Goal: Task Accomplishment & Management: Use online tool/utility

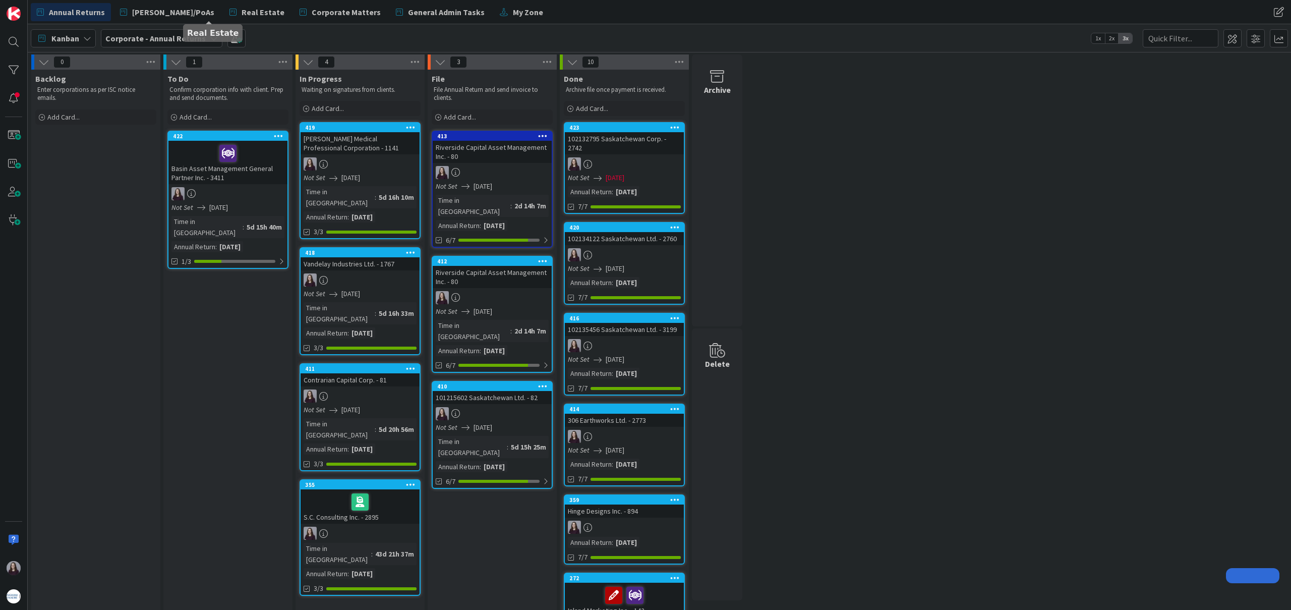
click at [242, 12] on span "Real Estate" at bounding box center [263, 12] width 43 height 12
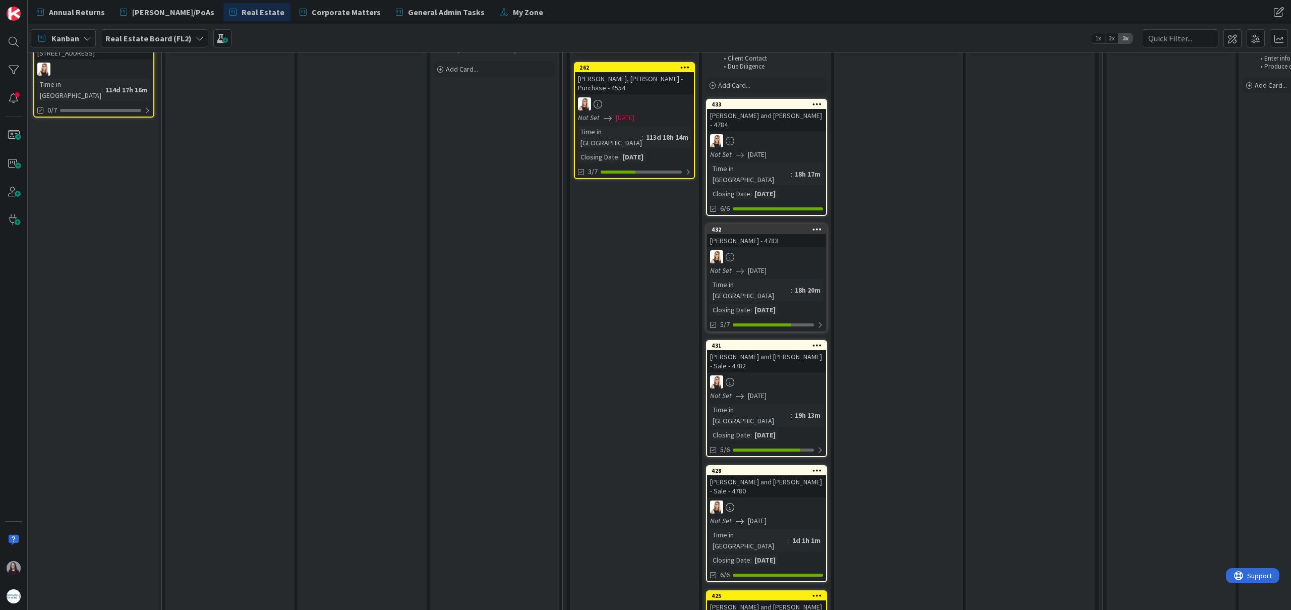
scroll to position [82, 2]
click at [822, 447] on div at bounding box center [820, 451] width 6 height 8
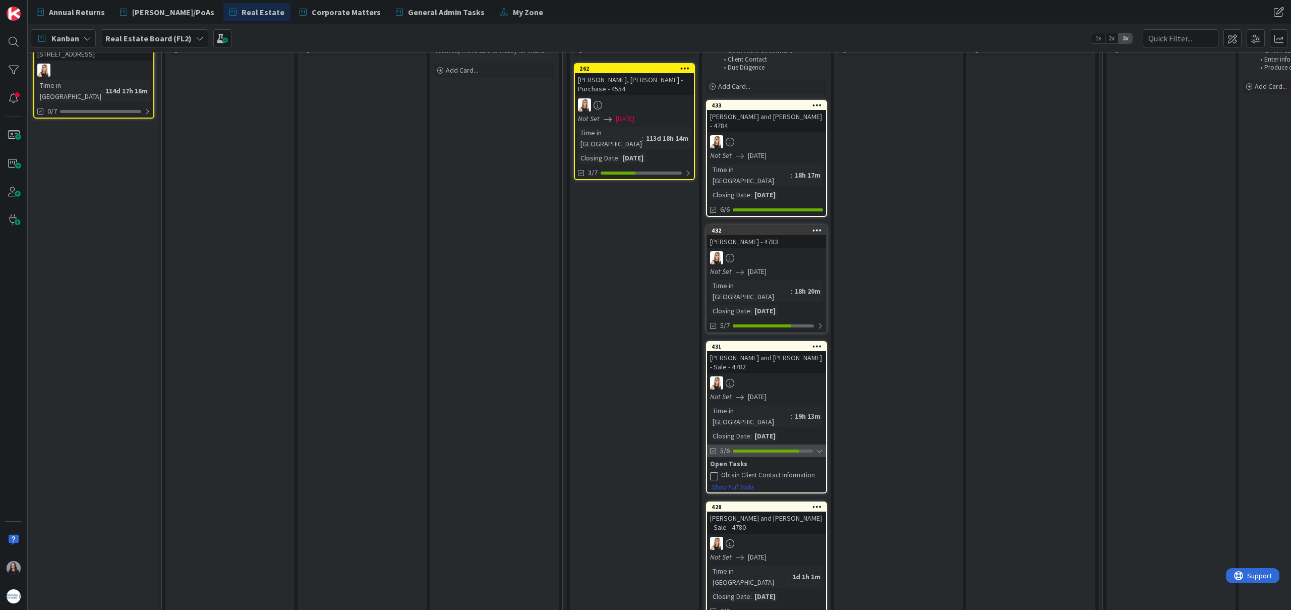
click at [821, 447] on div at bounding box center [819, 451] width 7 height 8
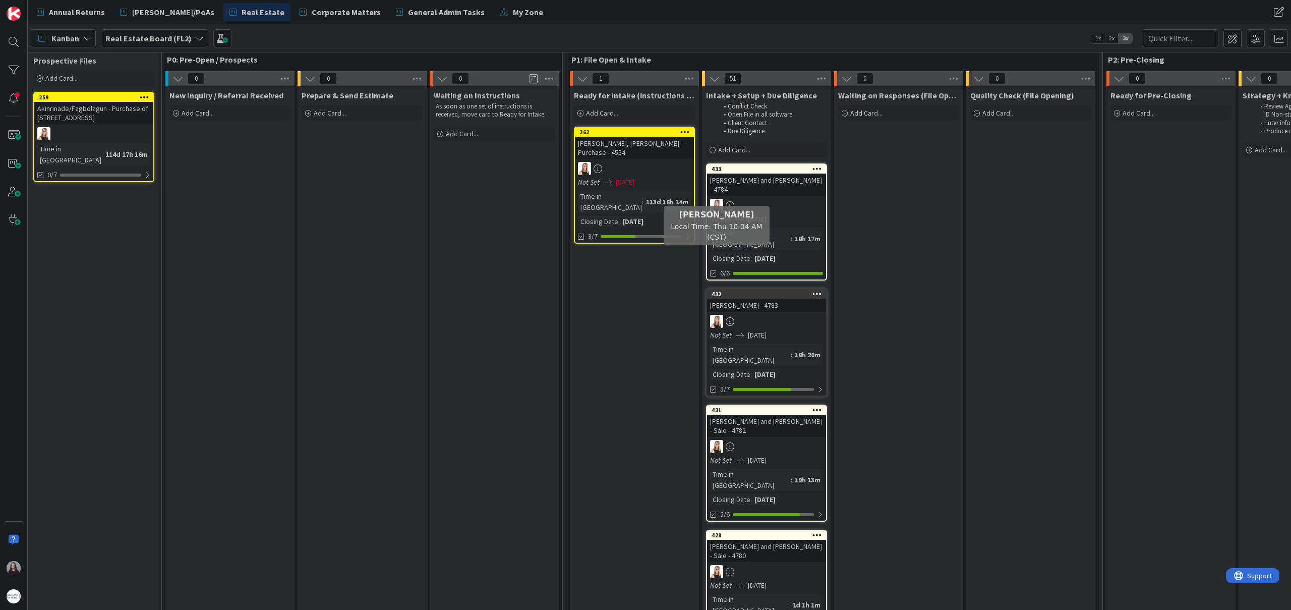
scroll to position [0, 2]
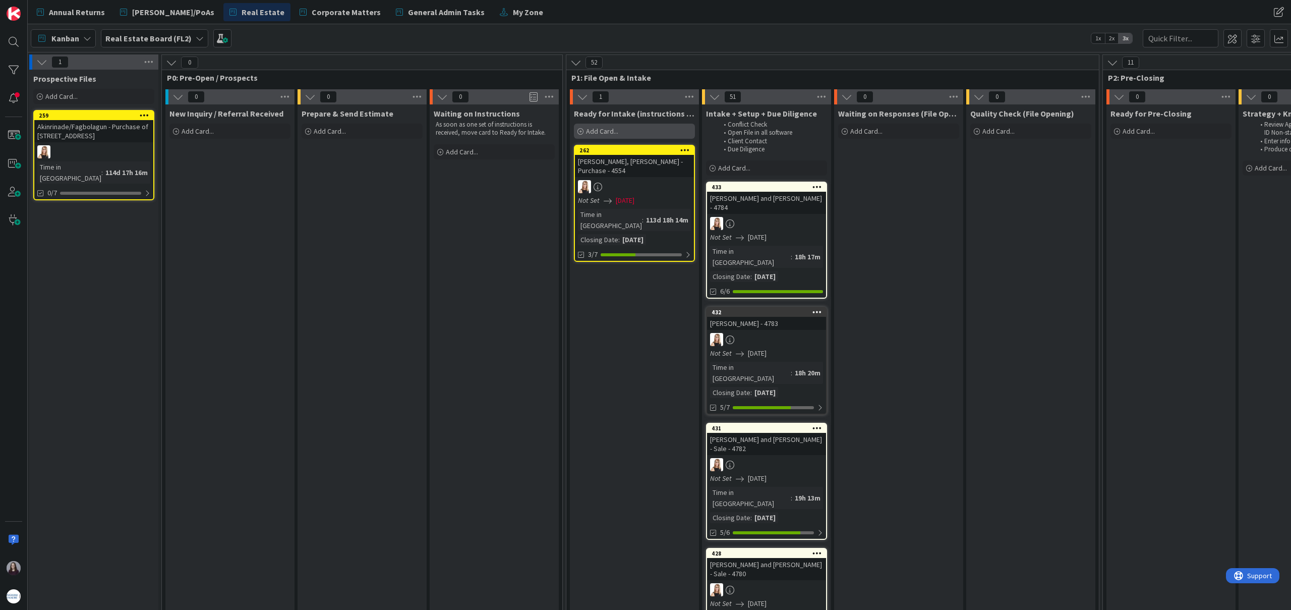
click at [627, 135] on div "Add Card..." at bounding box center [634, 131] width 121 height 15
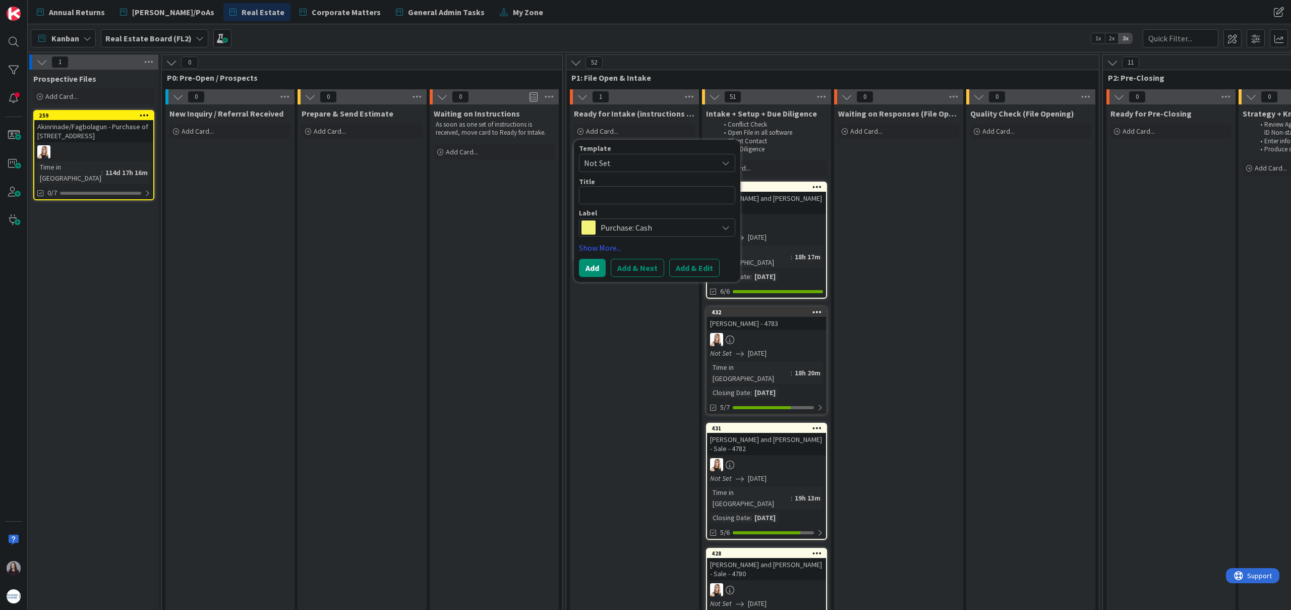
click at [634, 166] on span "Not Set" at bounding box center [647, 162] width 126 height 13
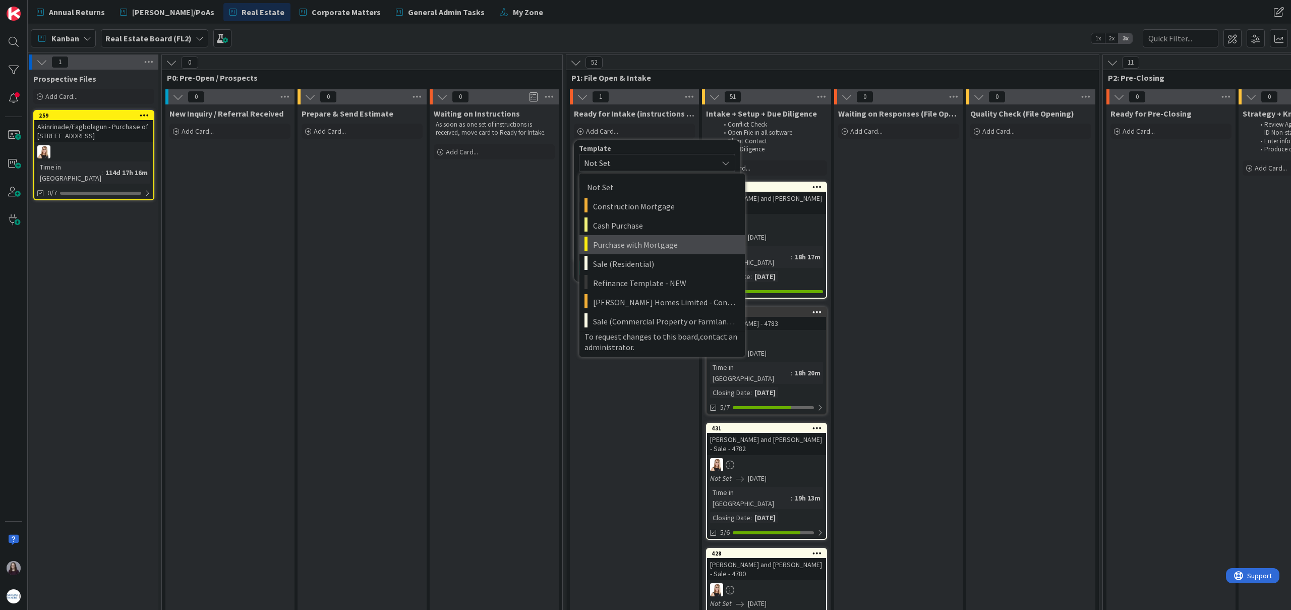
click at [655, 248] on span "Purchase with Mortgage" at bounding box center [665, 244] width 144 height 13
type textarea "x"
type textarea "Purchase with Mortgage"
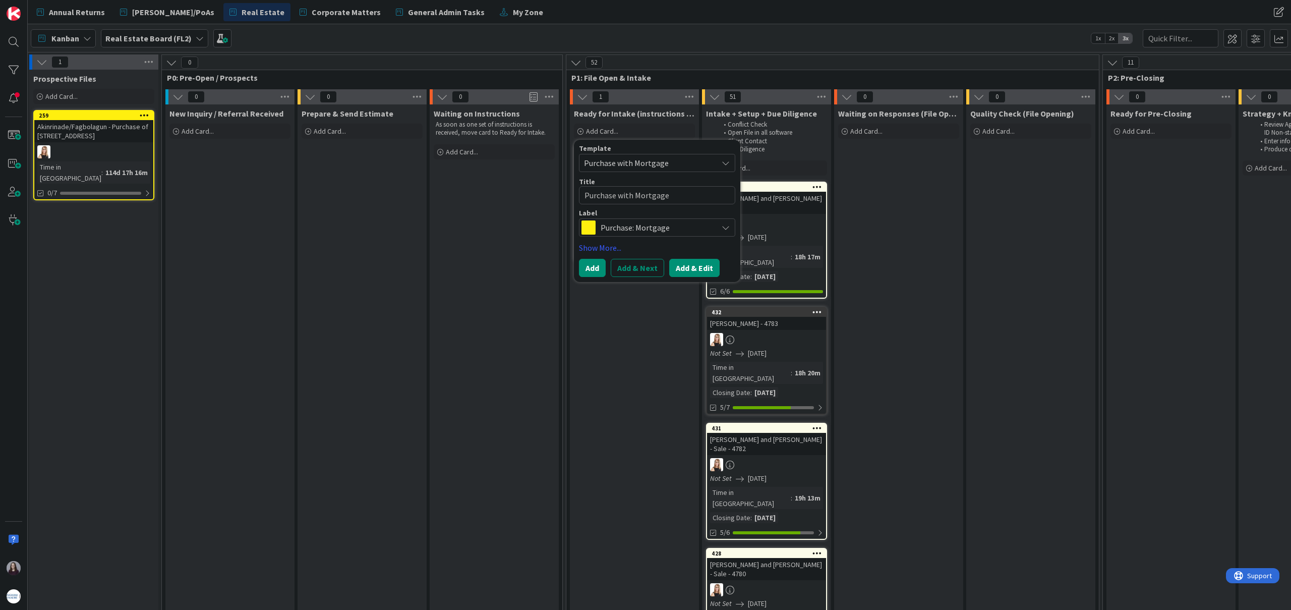
click at [698, 269] on button "Add & Edit" at bounding box center [694, 268] width 50 height 18
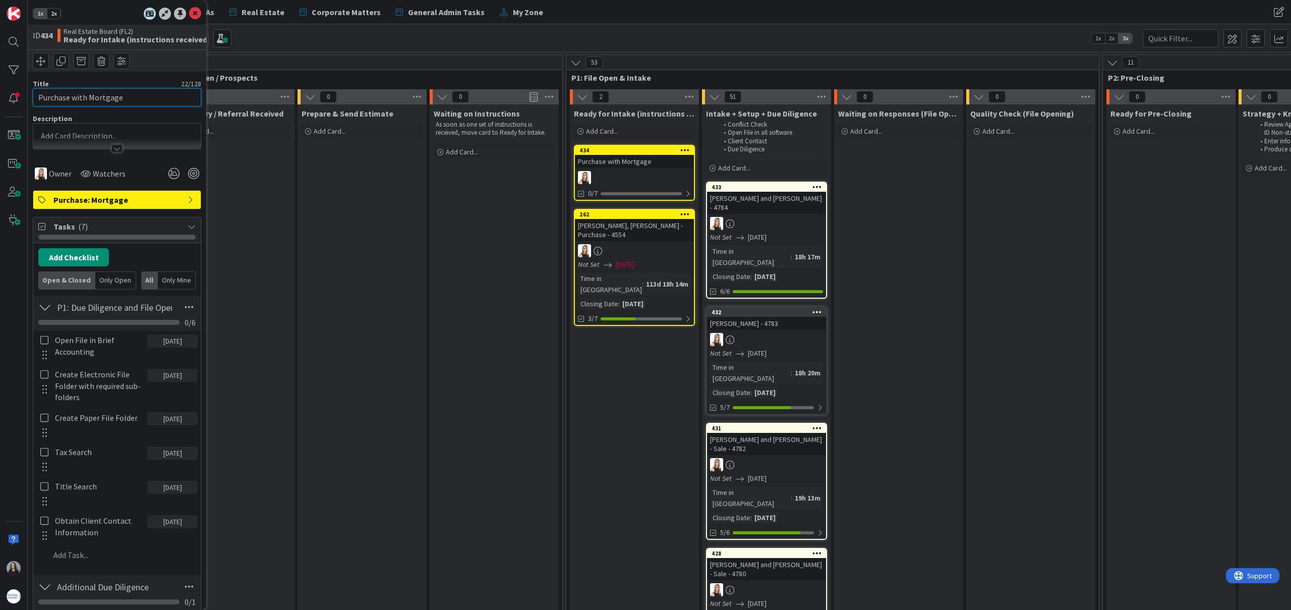
drag, startPoint x: 133, startPoint y: 97, endPoint x: 29, endPoint y: 91, distance: 104.1
click at [30, 92] on div "1x 2x ID 434 Real Estate Board (FL2) Ready for Intake (instructions received) T…" at bounding box center [117, 305] width 179 height 610
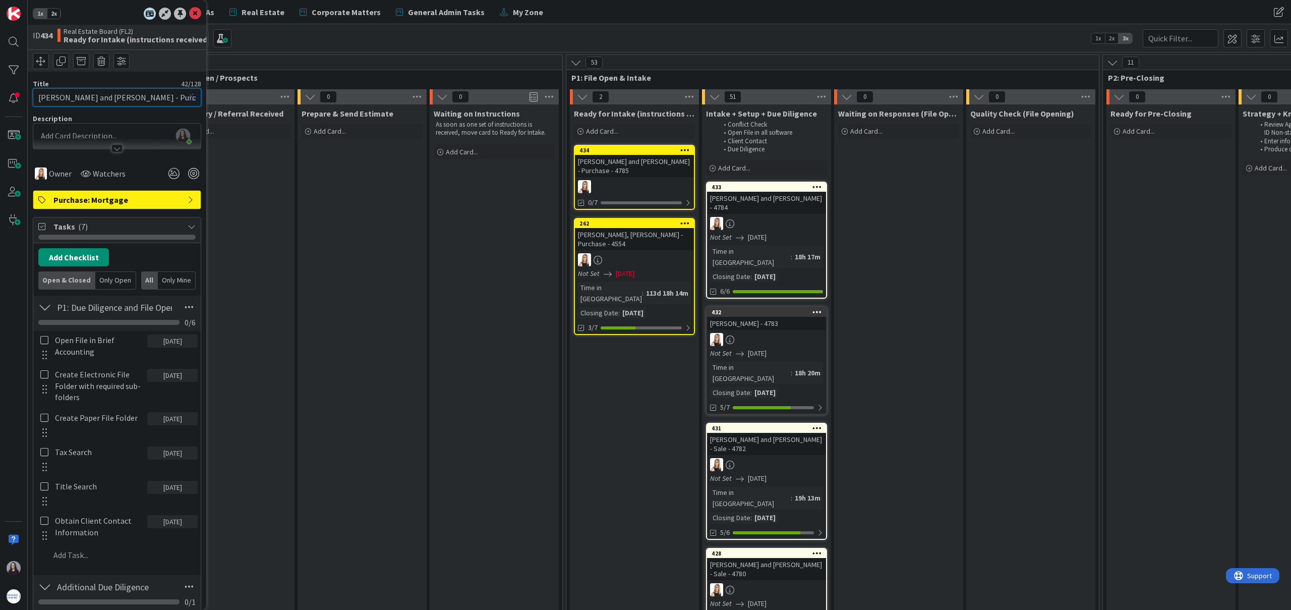
type input "[PERSON_NAME] and [PERSON_NAME] - Purchase - 4785"
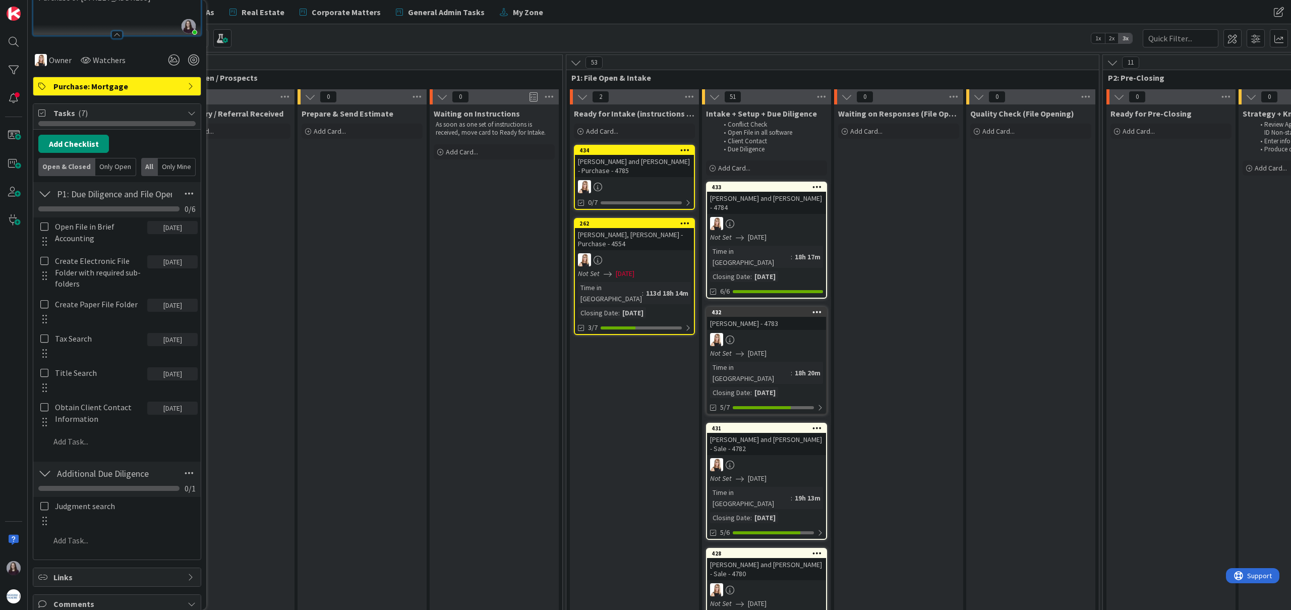
scroll to position [191, 0]
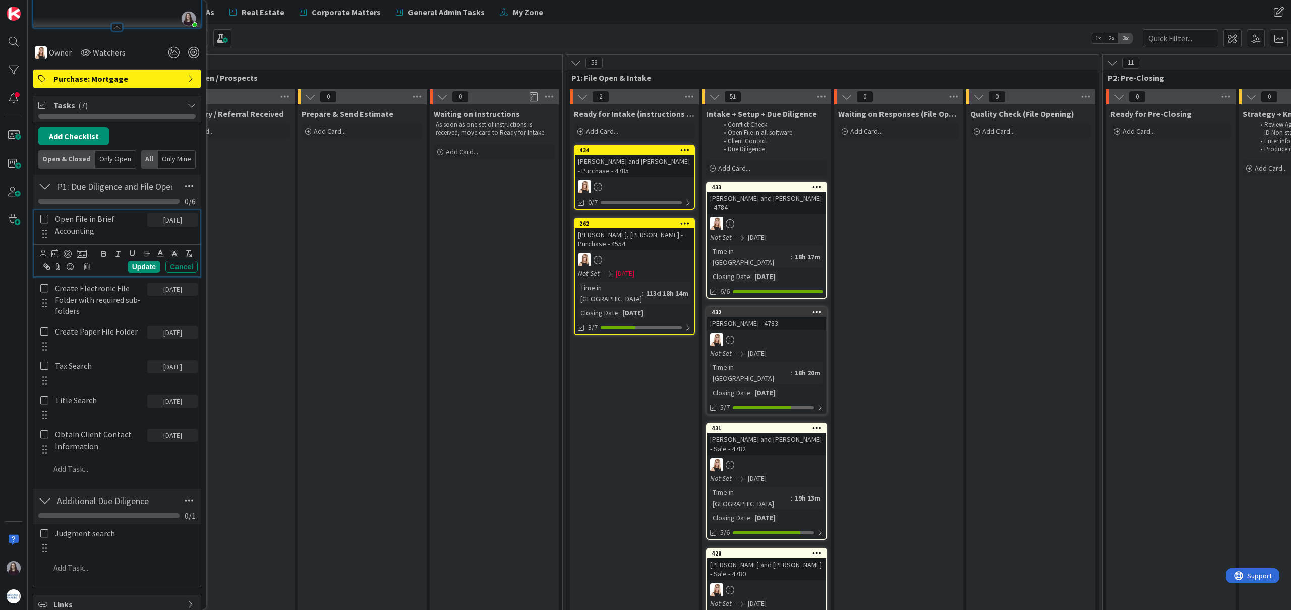
click at [45, 217] on icon at bounding box center [44, 218] width 8 height 9
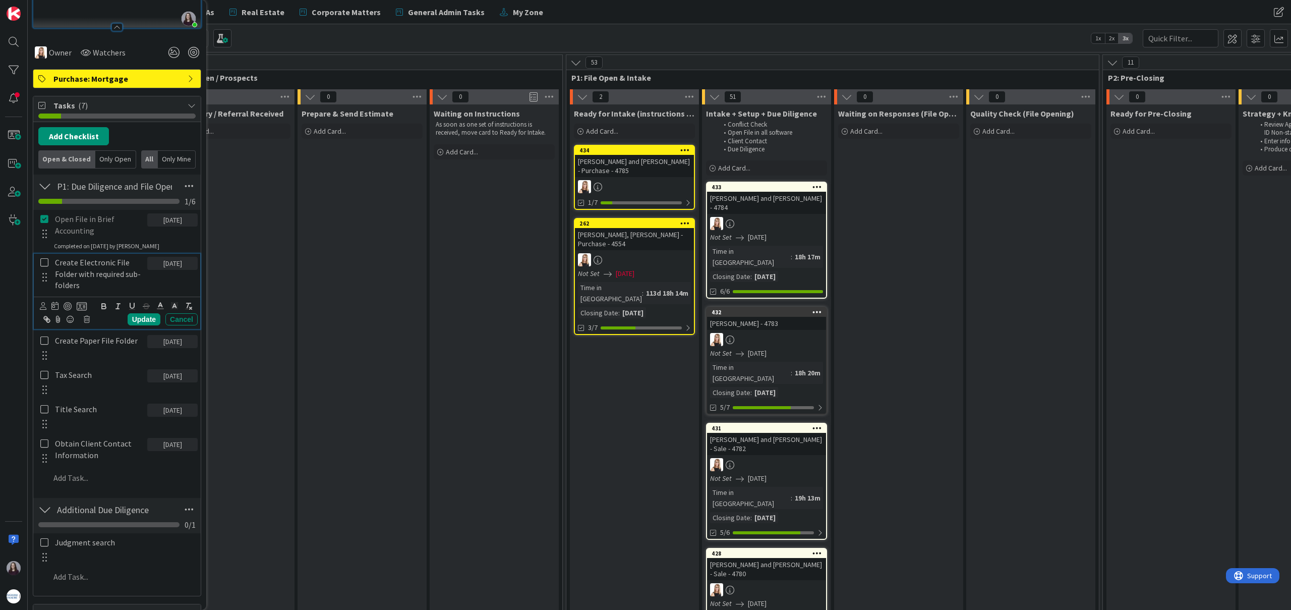
click at [45, 262] on icon at bounding box center [44, 262] width 8 height 9
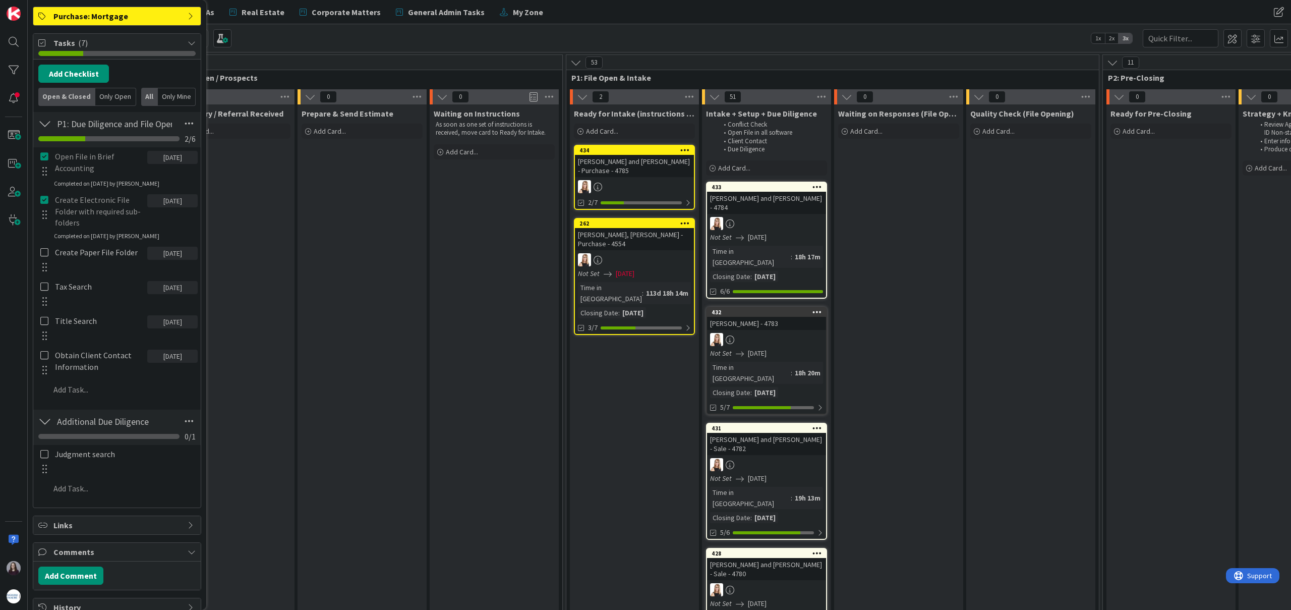
scroll to position [252, 0]
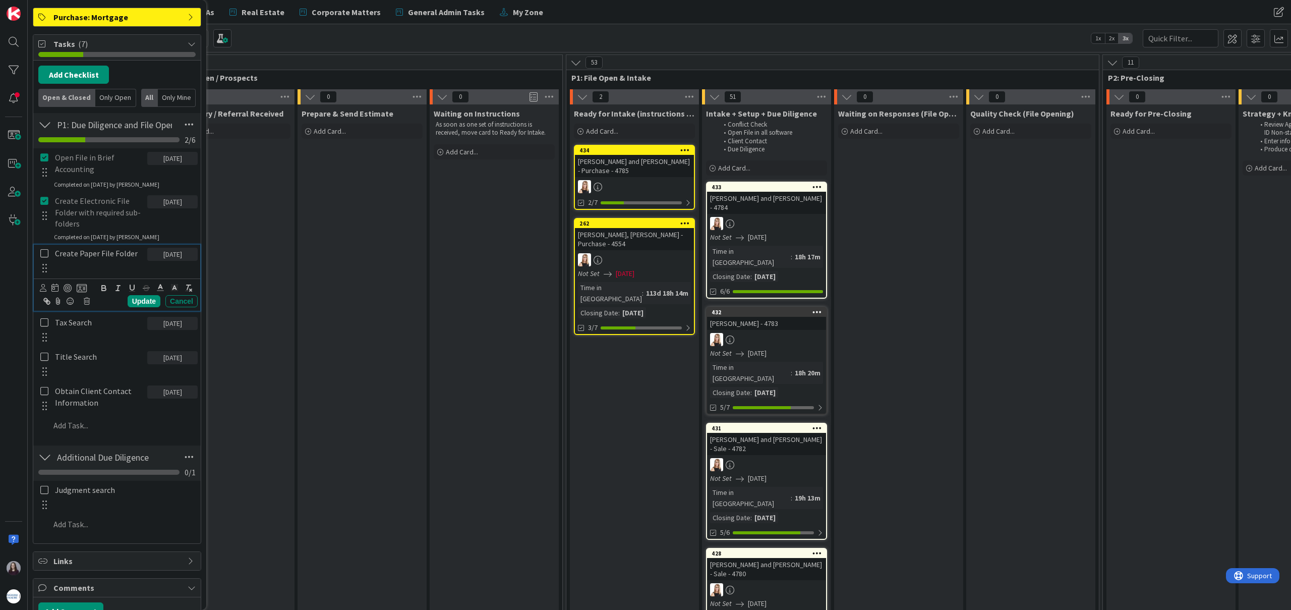
click at [46, 252] on icon at bounding box center [44, 253] width 8 height 9
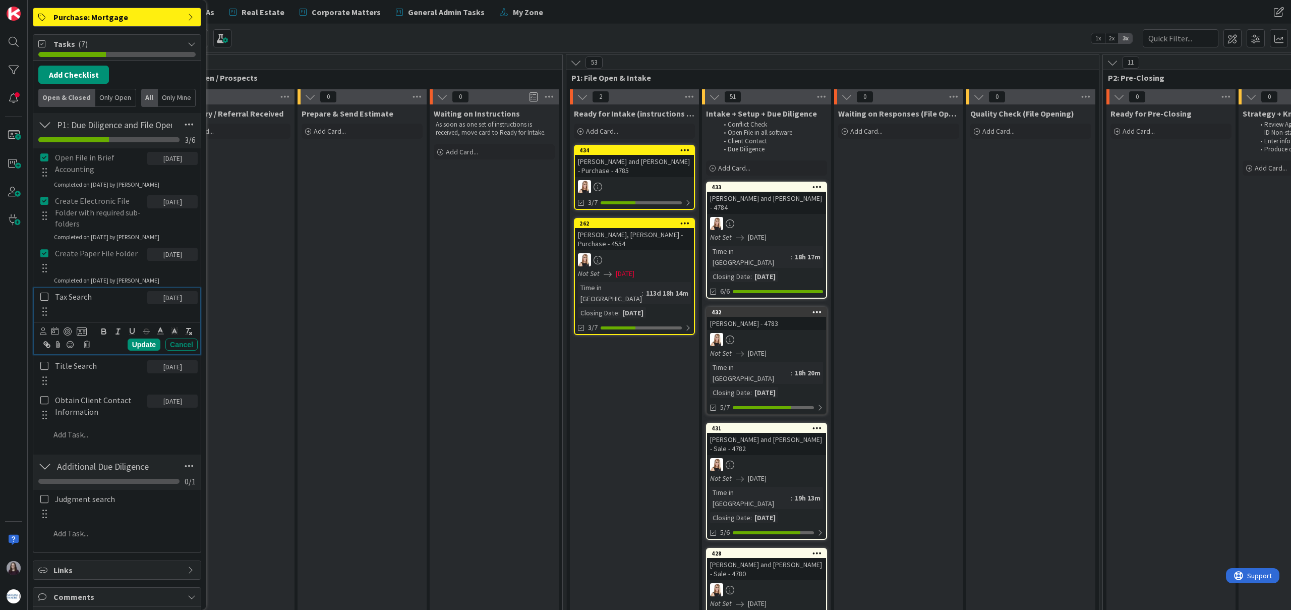
click at [46, 299] on icon at bounding box center [44, 296] width 8 height 9
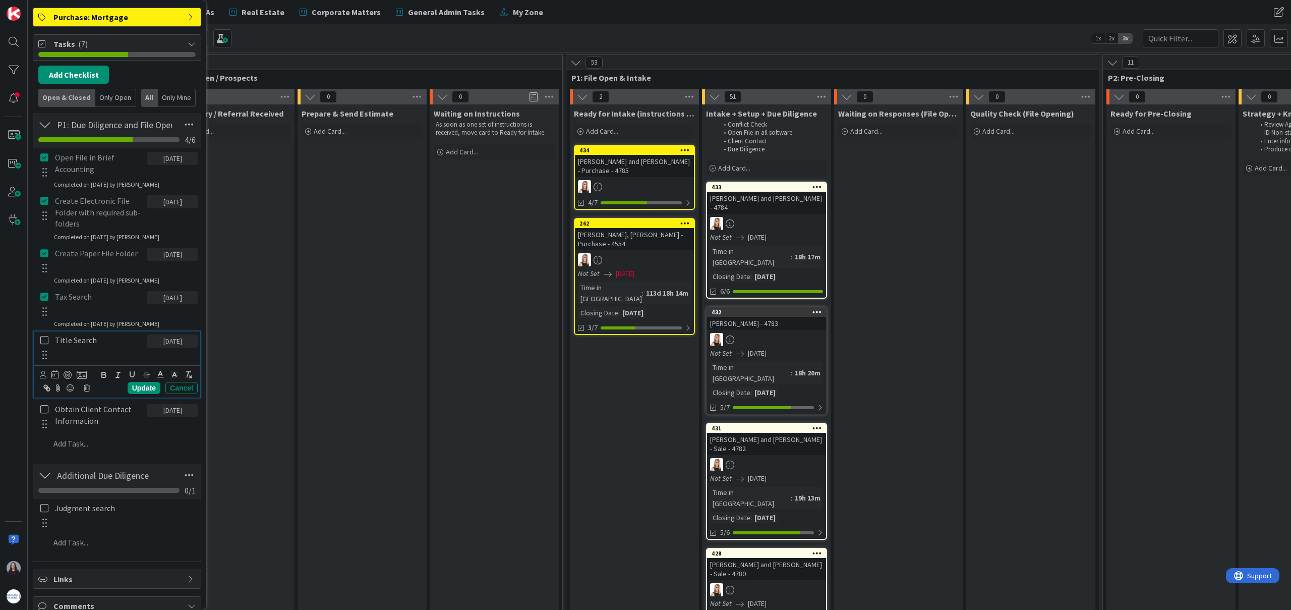
click at [44, 341] on icon at bounding box center [44, 339] width 8 height 9
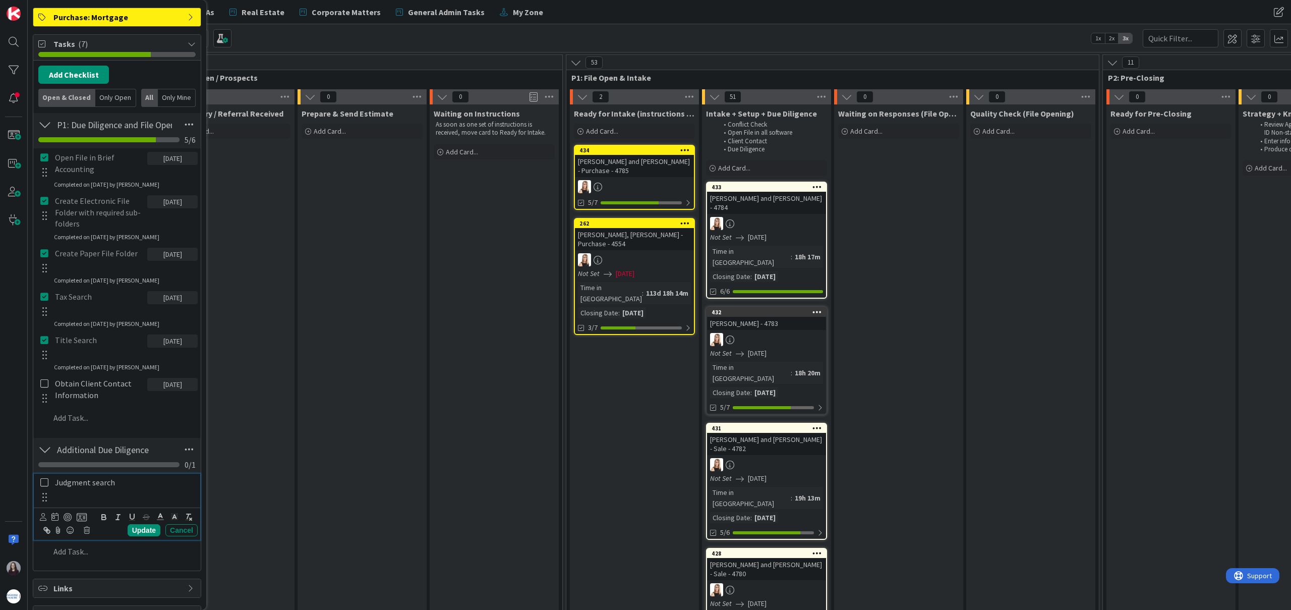
click at [45, 481] on icon at bounding box center [44, 482] width 8 height 9
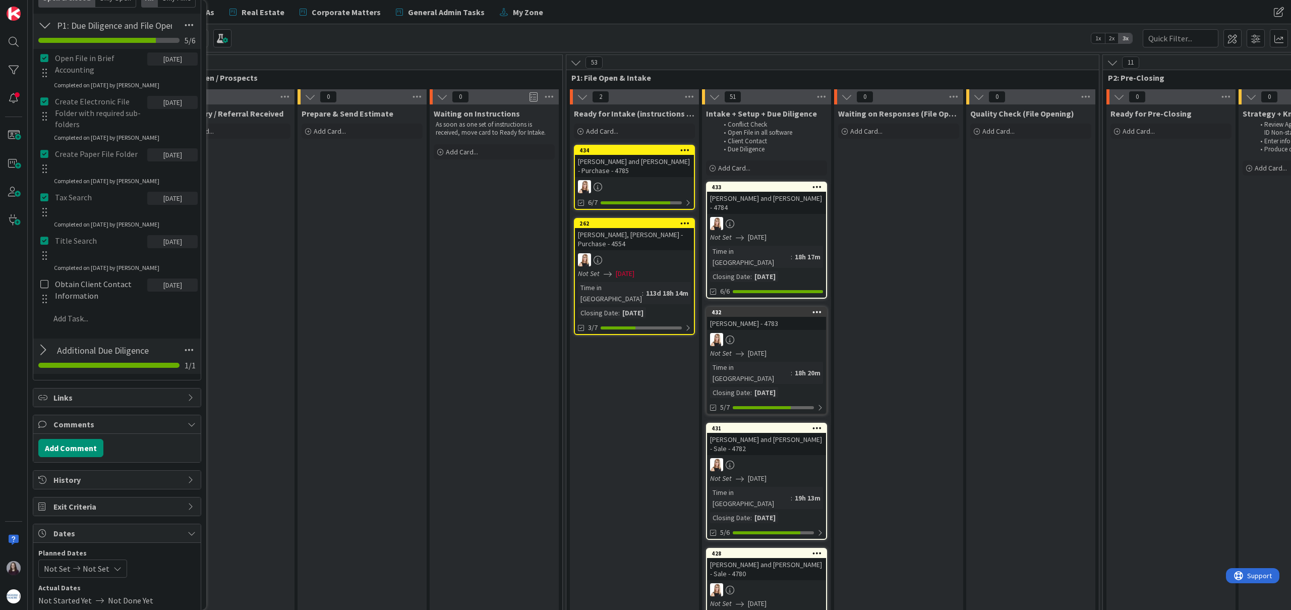
scroll to position [565, 0]
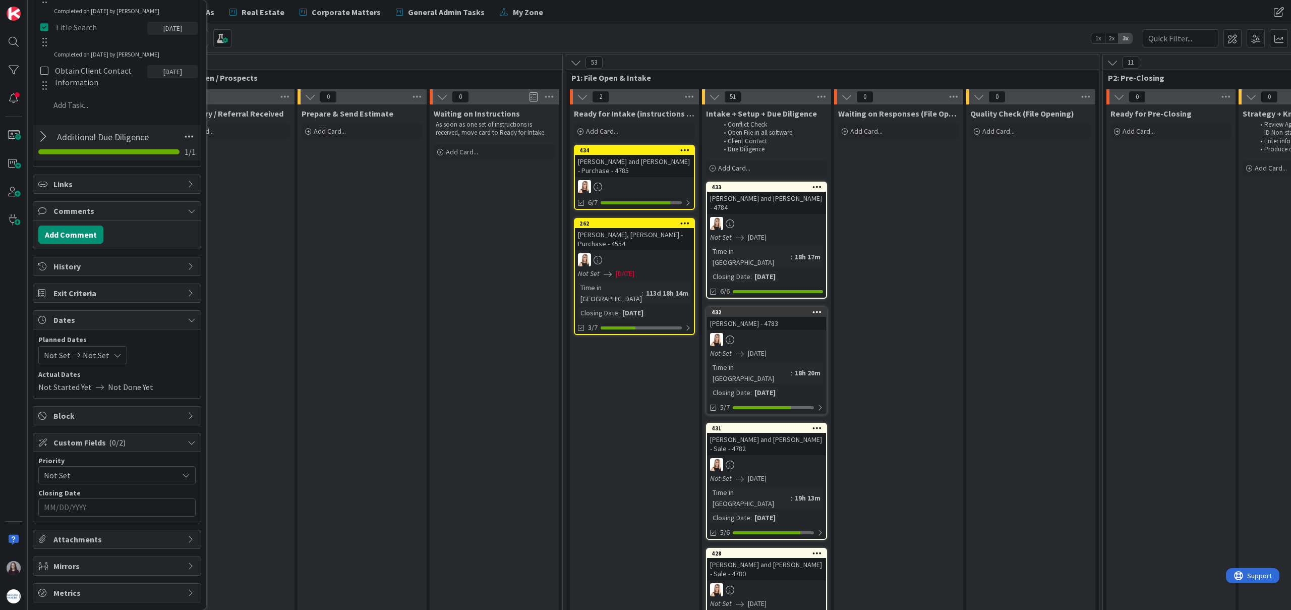
click at [113, 357] on icon at bounding box center [117, 355] width 8 height 8
click at [155, 464] on td "17" at bounding box center [158, 461] width 20 height 19
type input "[DATE]"
click at [155, 464] on td "17" at bounding box center [158, 461] width 20 height 19
type input "[DATE]"
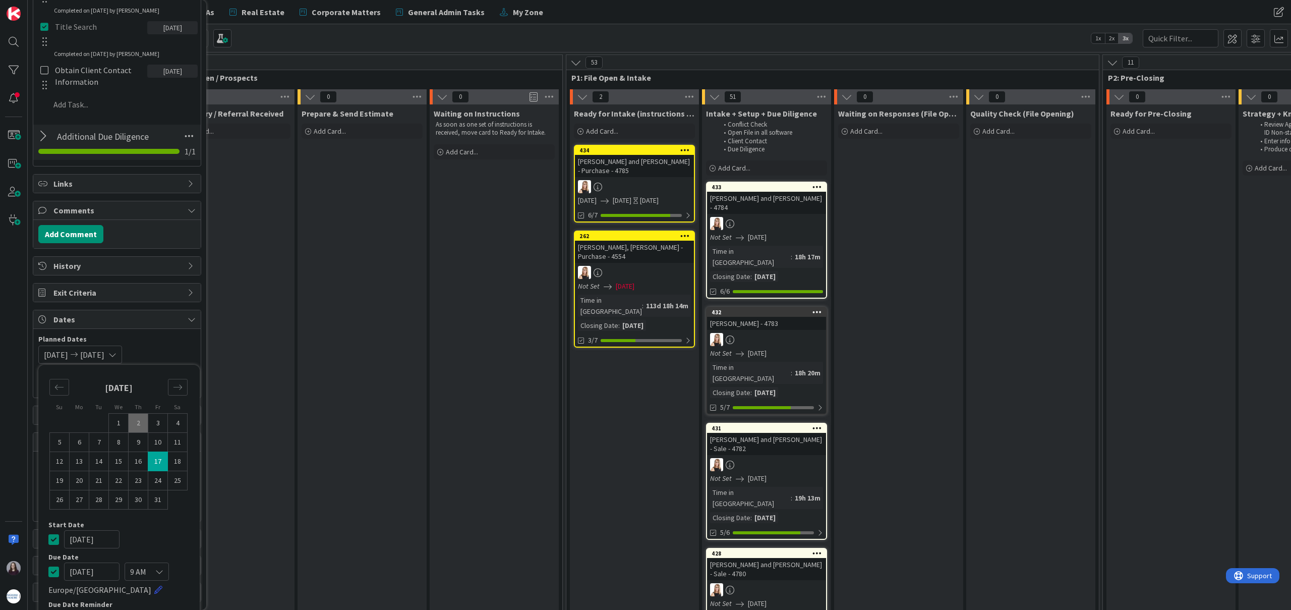
click at [57, 541] on icon at bounding box center [53, 539] width 11 height 12
click at [165, 348] on div "Not Set [DATE] Su Mo Tu We Th Fr Sa [DATE] 1 2 3 4 5 6 7 8 9 10 11 12 13 14 15 …" at bounding box center [116, 355] width 157 height 18
click at [144, 511] on input "MM/DD/YYYY" at bounding box center [117, 507] width 146 height 17
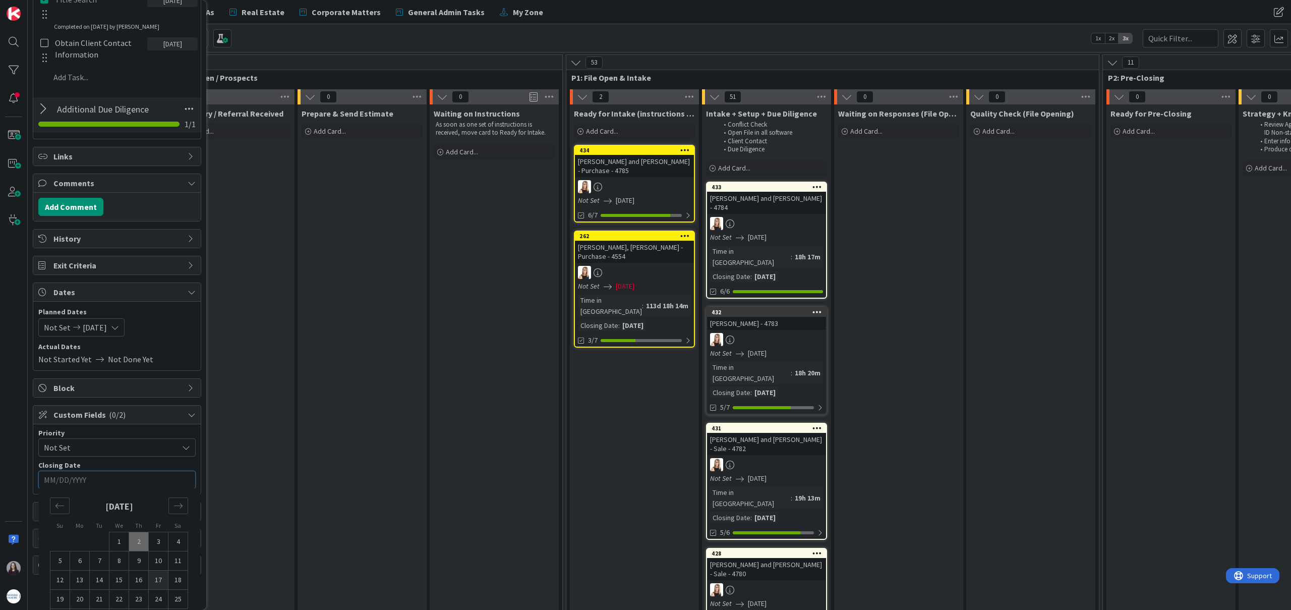
click at [156, 578] on td "17" at bounding box center [159, 579] width 20 height 19
type input "[DATE]"
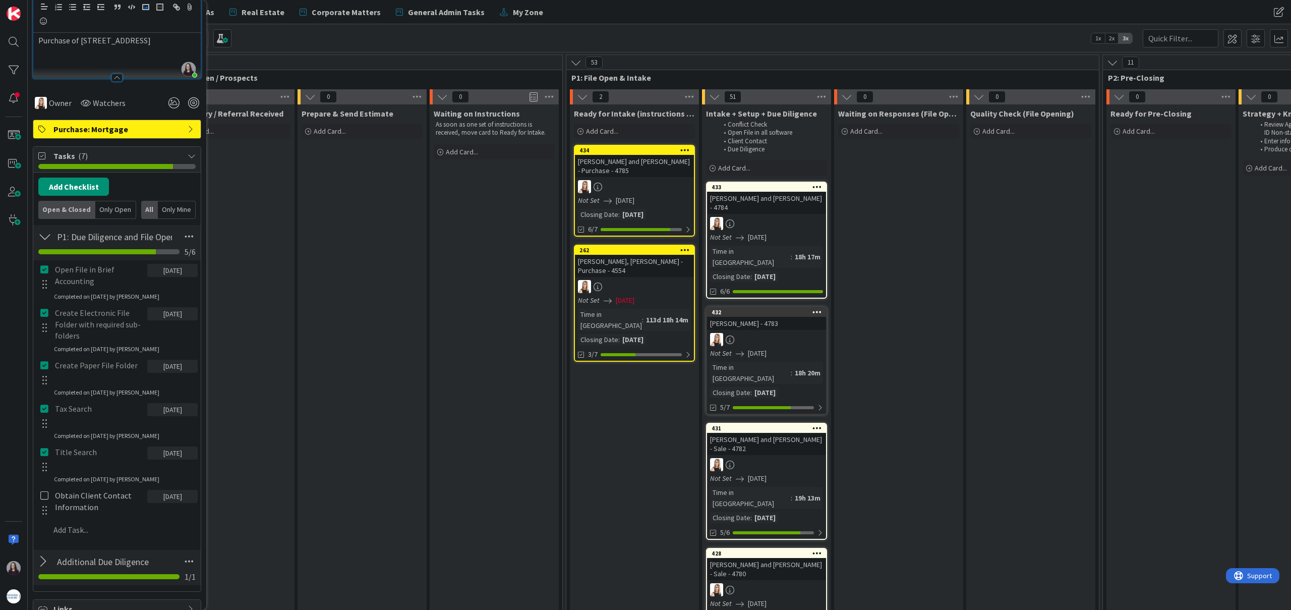
scroll to position [0, 0]
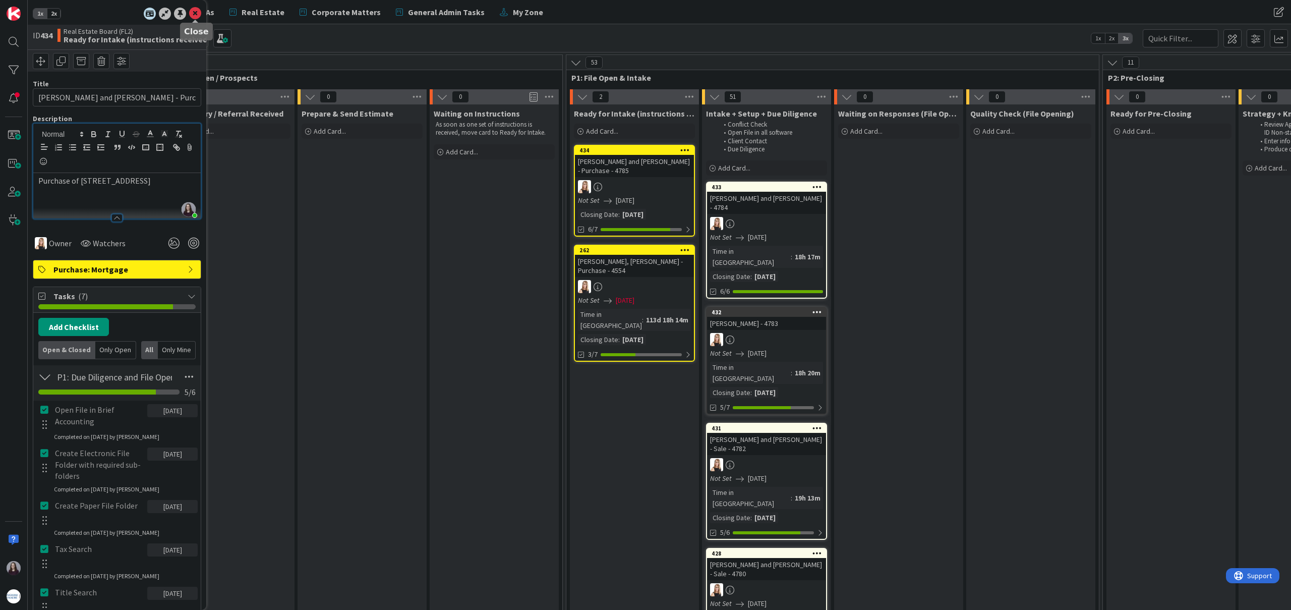
click at [194, 9] on icon at bounding box center [195, 14] width 12 height 12
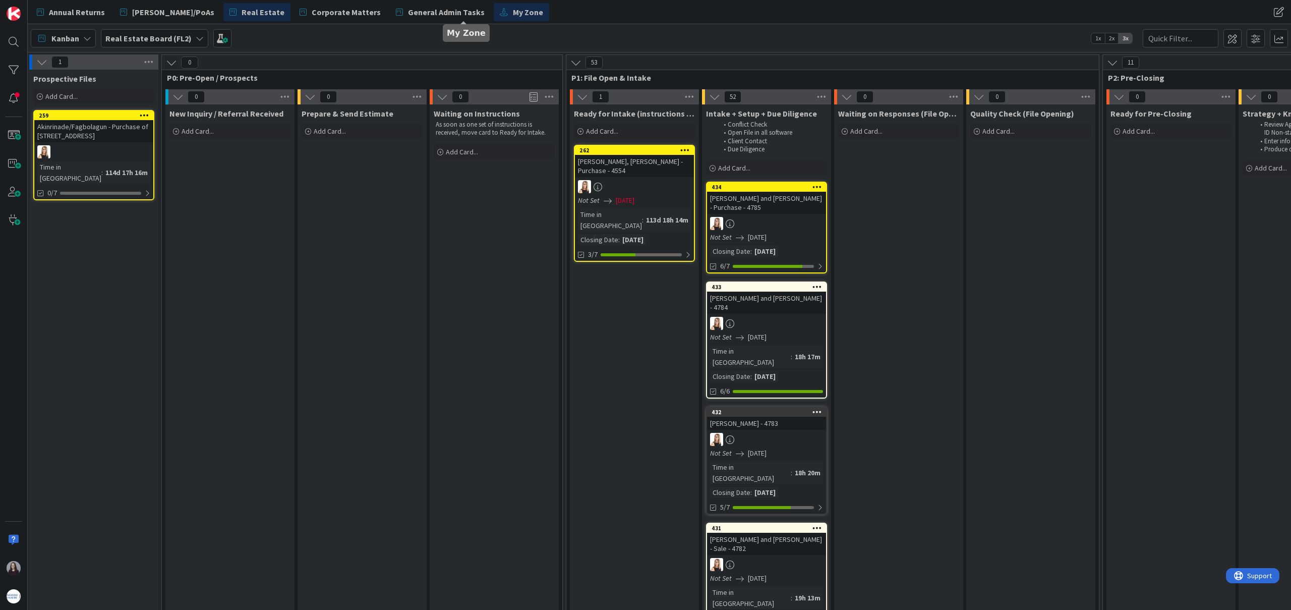
drag, startPoint x: 615, startPoint y: 150, endPoint x: 467, endPoint y: 11, distance: 203.8
